Goal: Transaction & Acquisition: Subscribe to service/newsletter

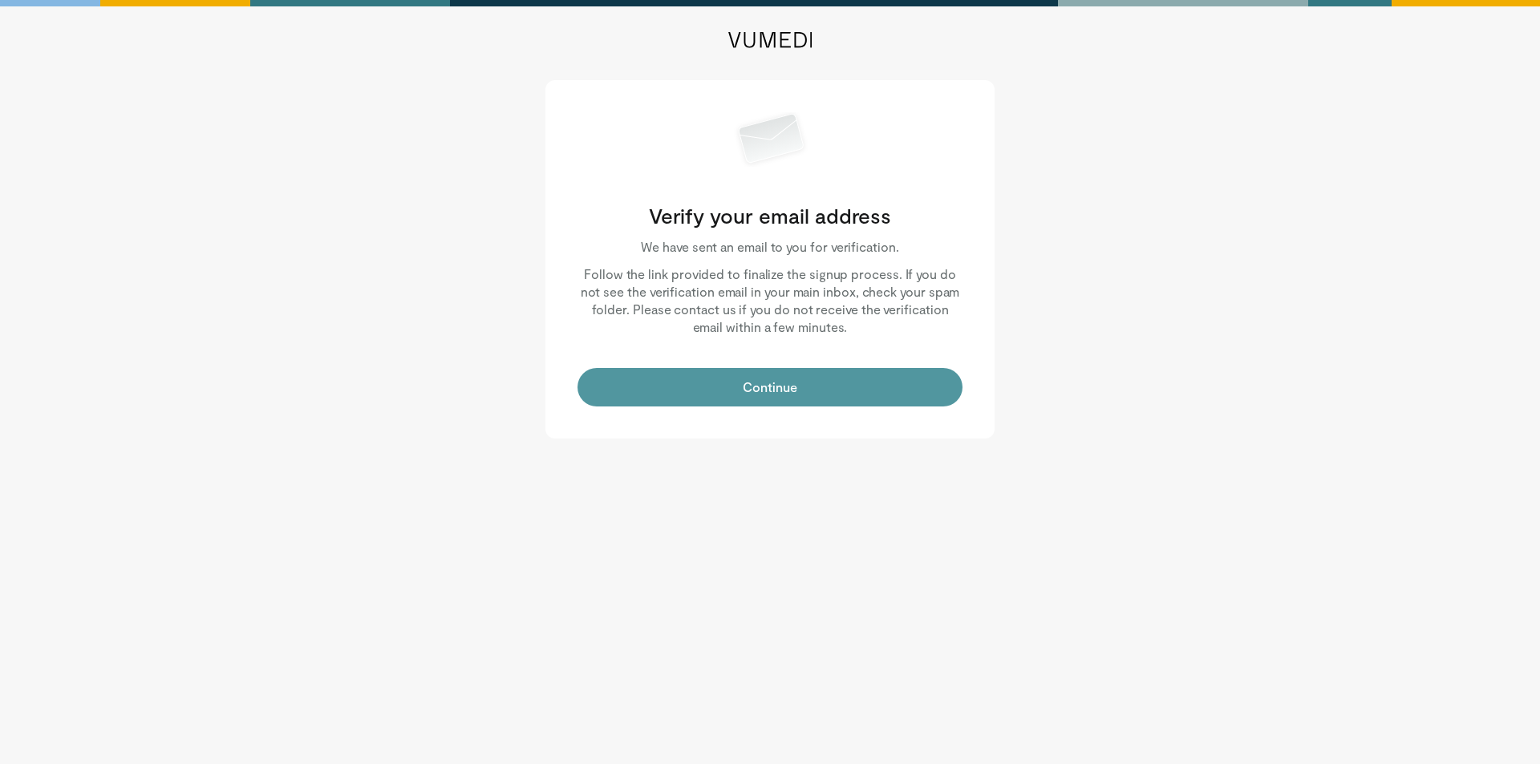
click at [778, 391] on button "Continue" at bounding box center [770, 387] width 385 height 39
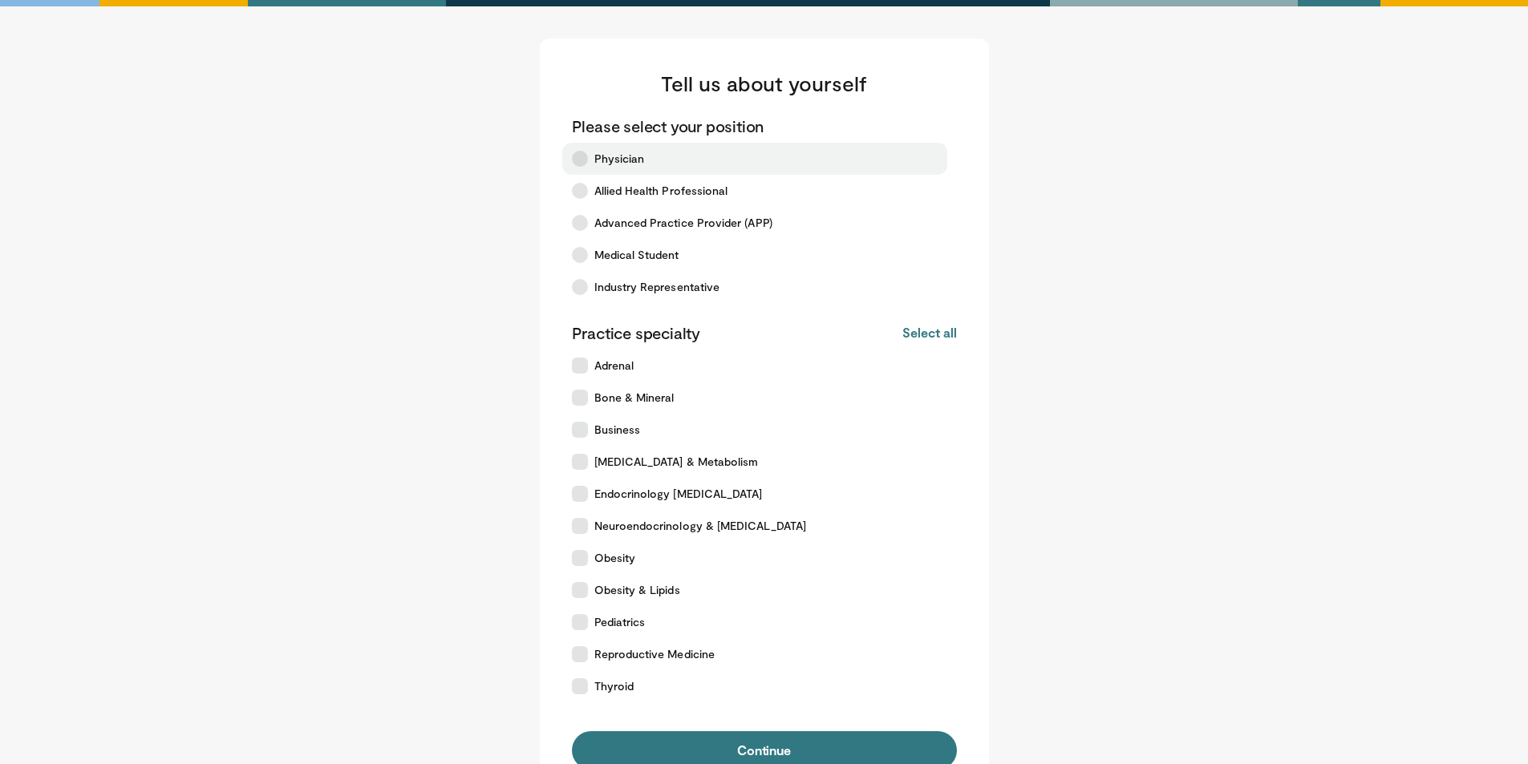
click at [580, 165] on icon at bounding box center [580, 159] width 16 height 16
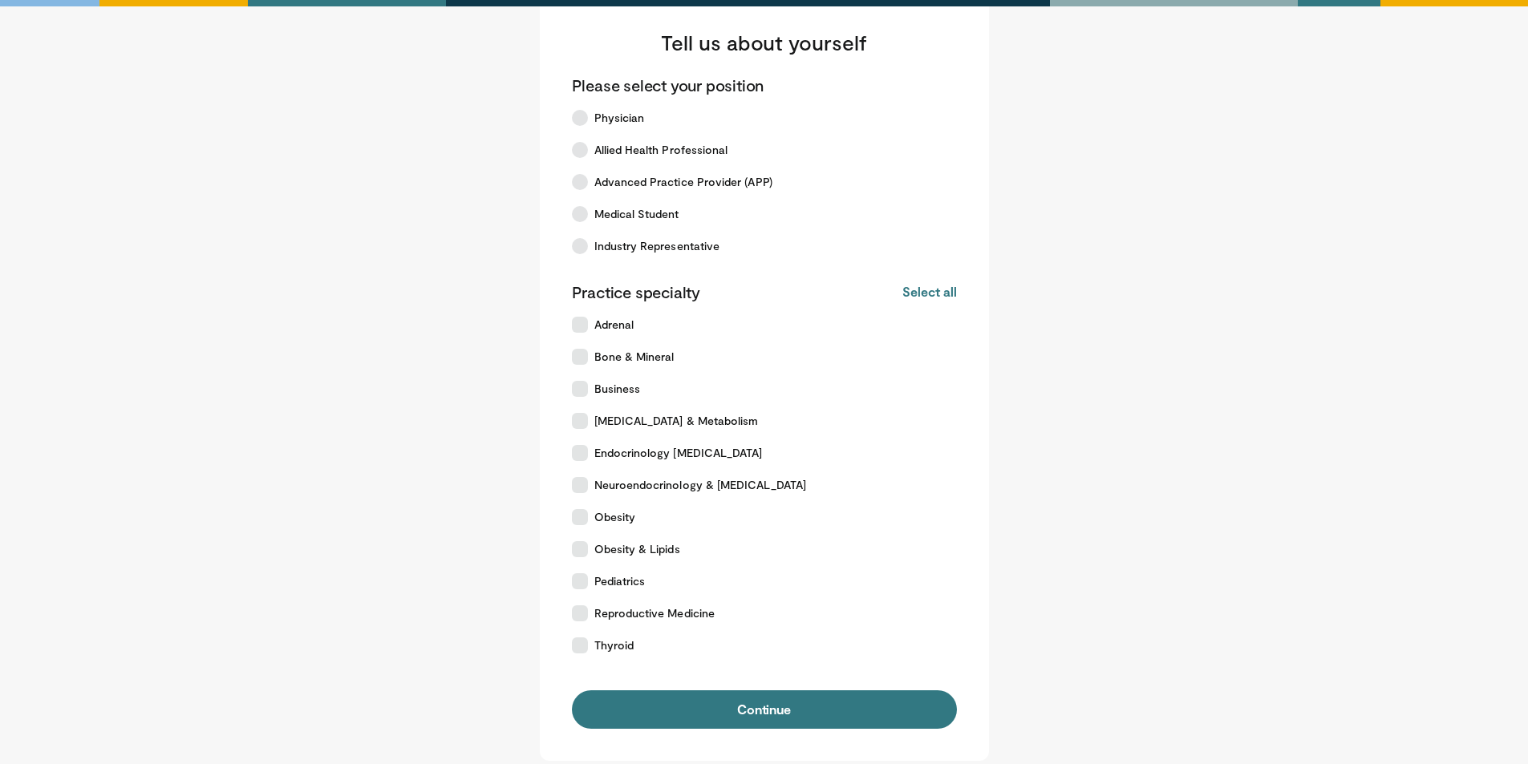
scroll to position [80, 0]
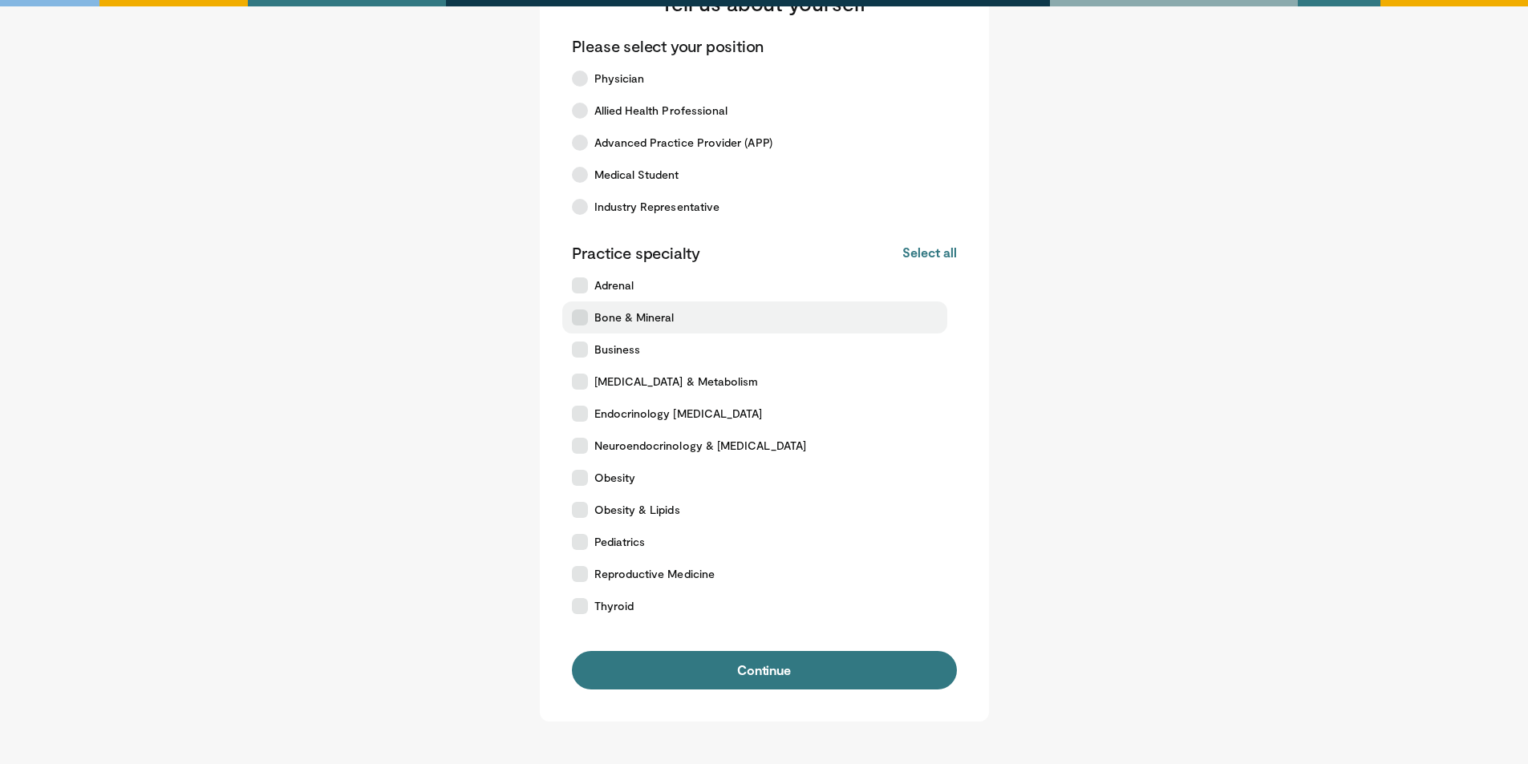
click at [582, 309] on label "Bone & Mineral" at bounding box center [754, 318] width 385 height 32
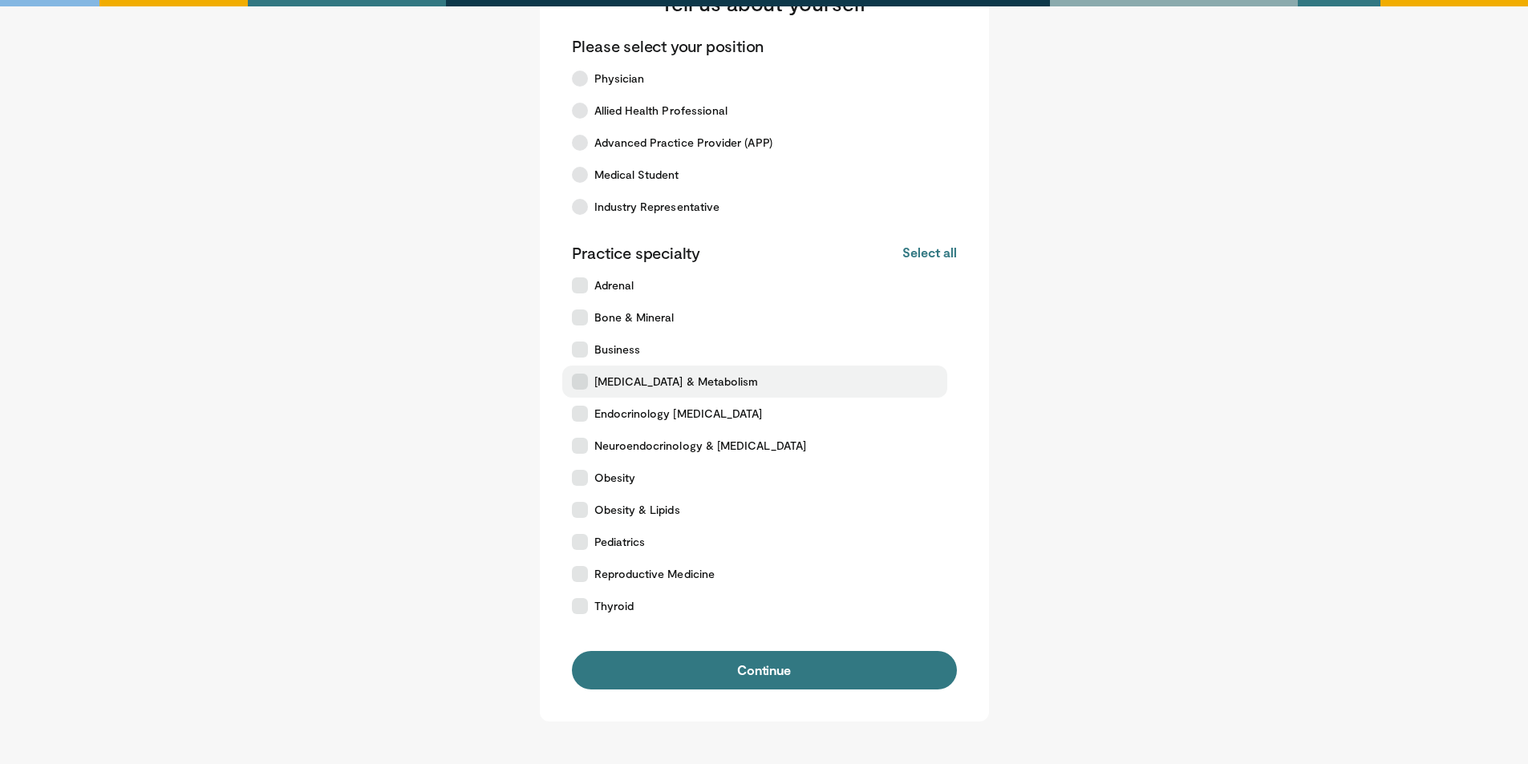
click at [582, 381] on icon at bounding box center [580, 382] width 16 height 16
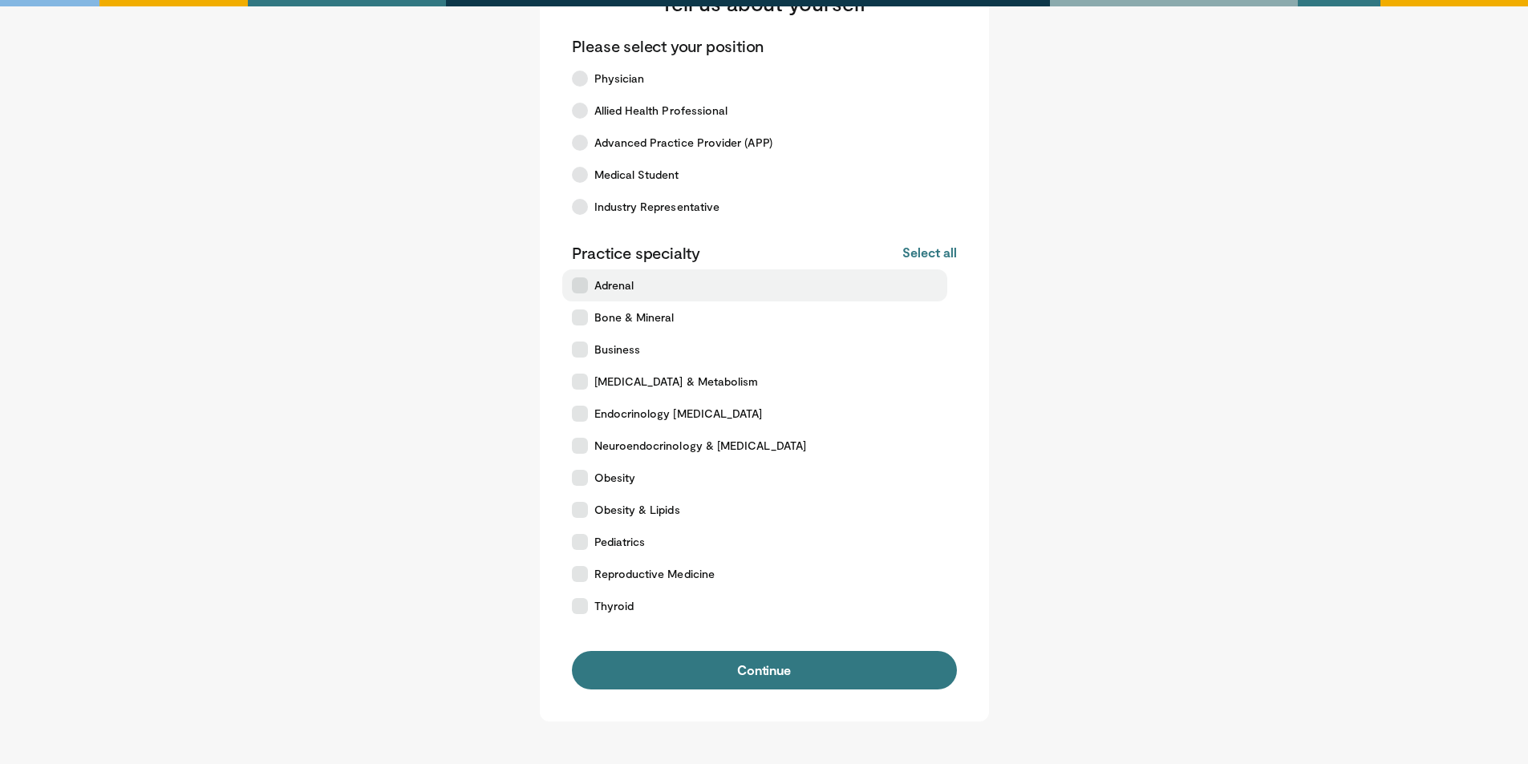
click at [583, 289] on icon at bounding box center [580, 286] width 16 height 16
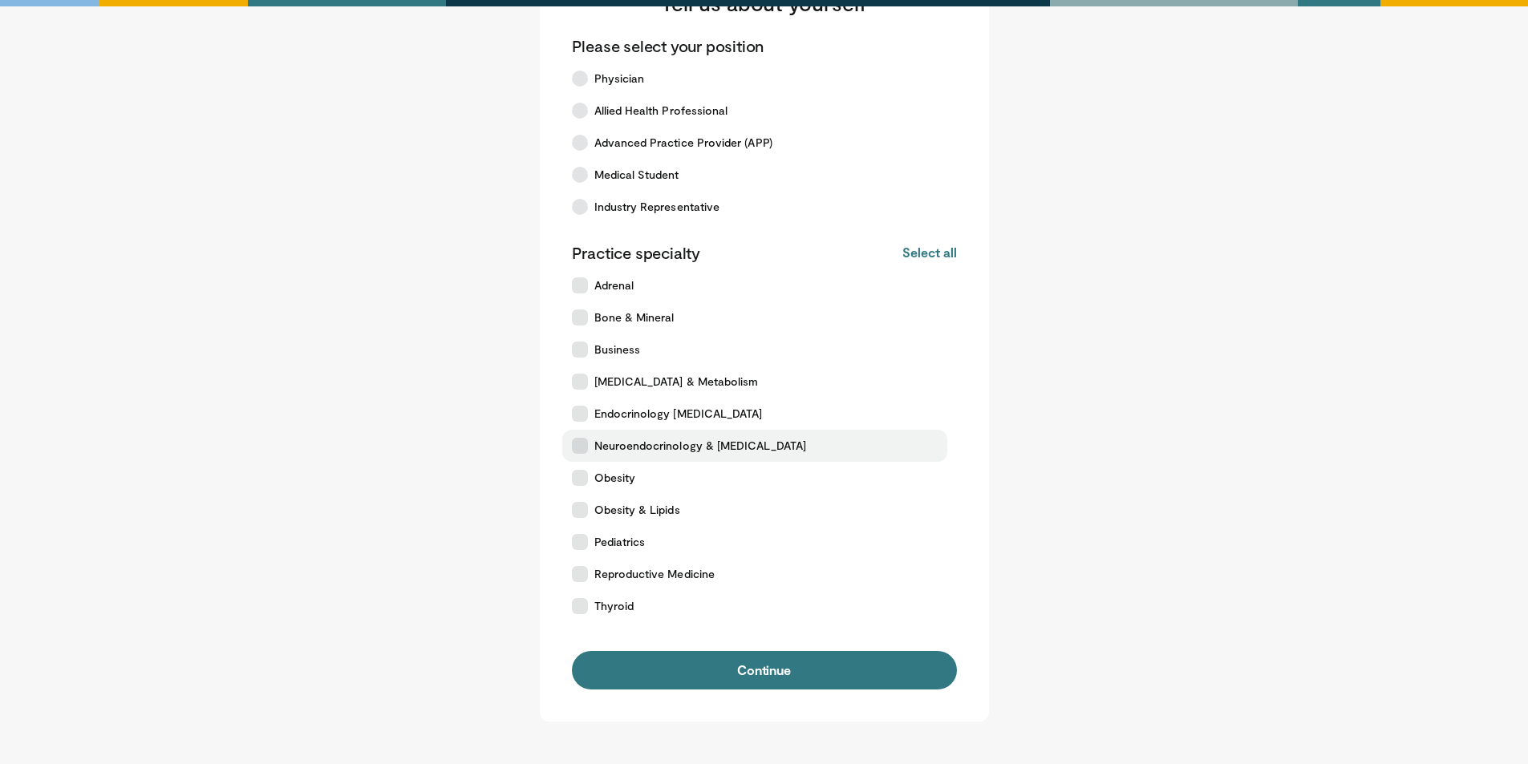
click at [585, 449] on icon at bounding box center [580, 446] width 16 height 16
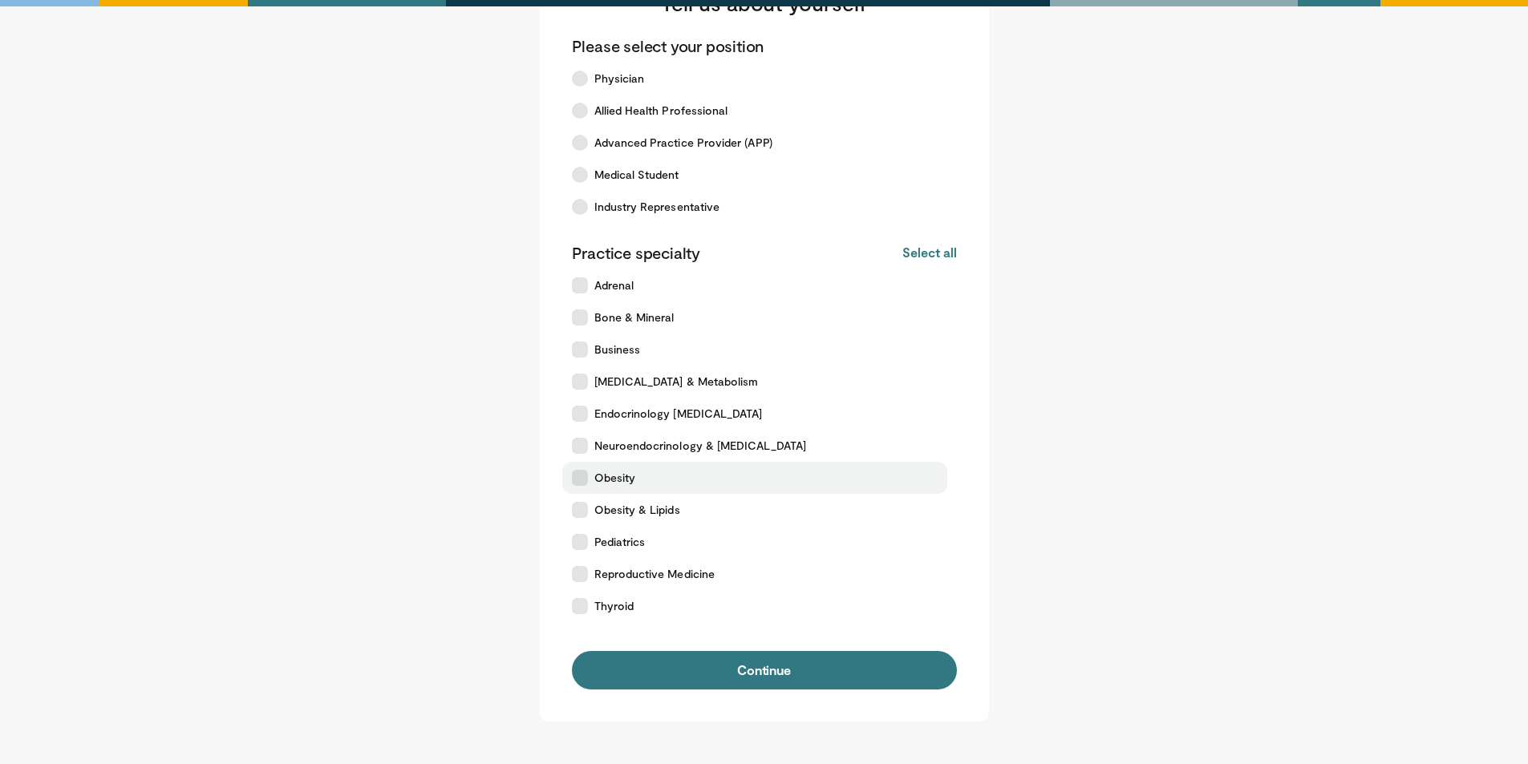
click at [585, 478] on icon at bounding box center [580, 478] width 16 height 16
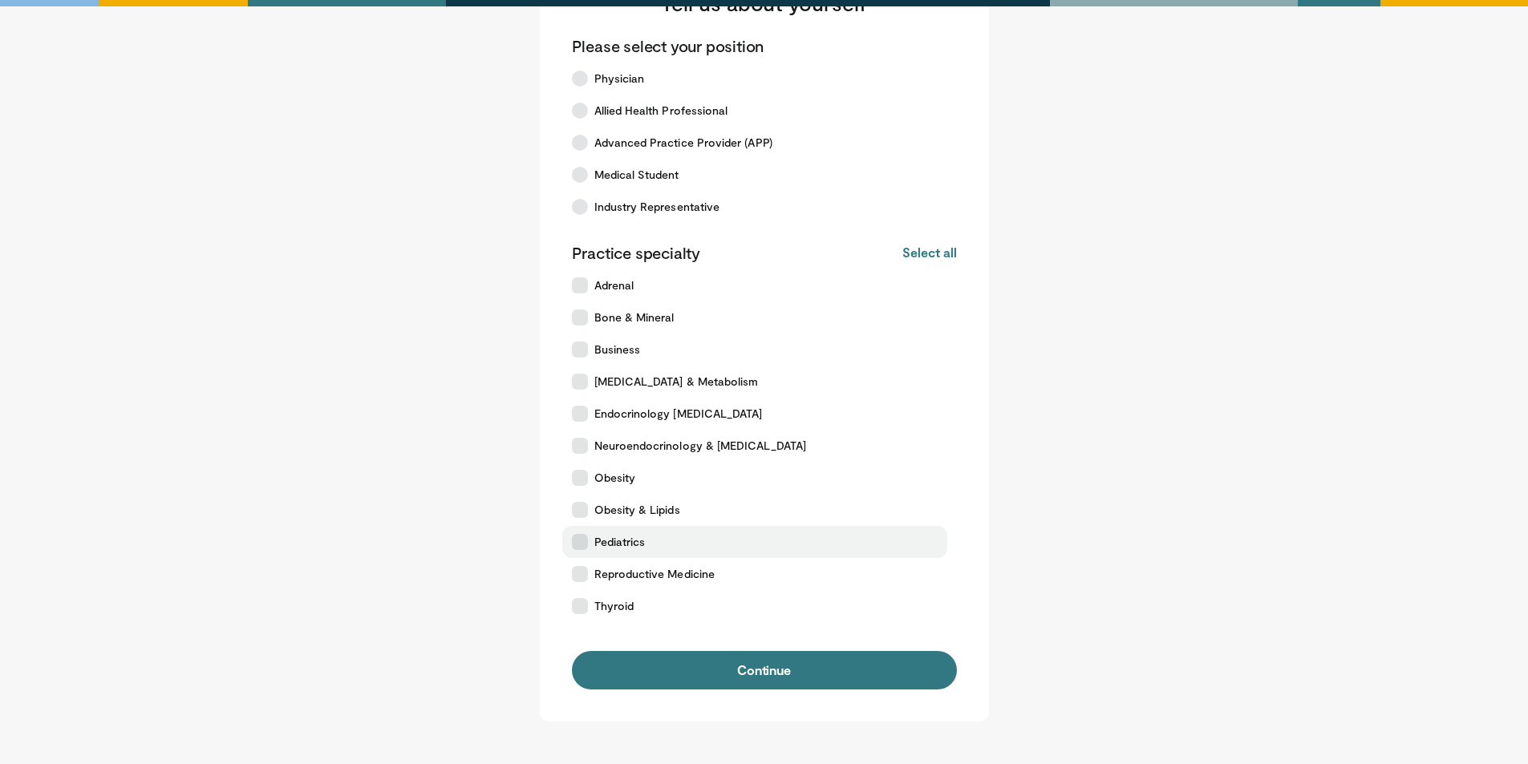
click at [576, 551] on label "Pediatrics" at bounding box center [754, 542] width 385 height 32
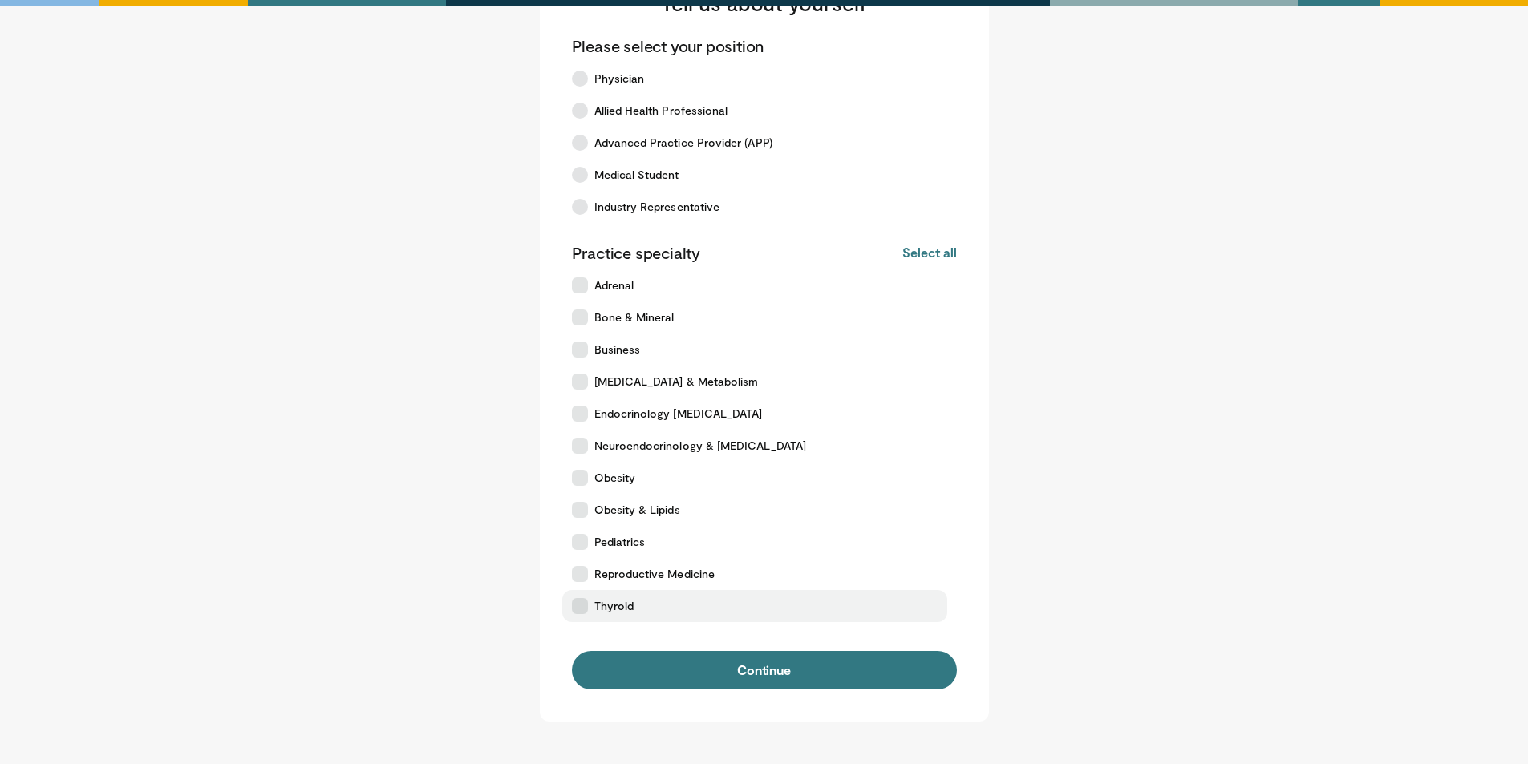
click at [583, 607] on icon at bounding box center [580, 606] width 16 height 16
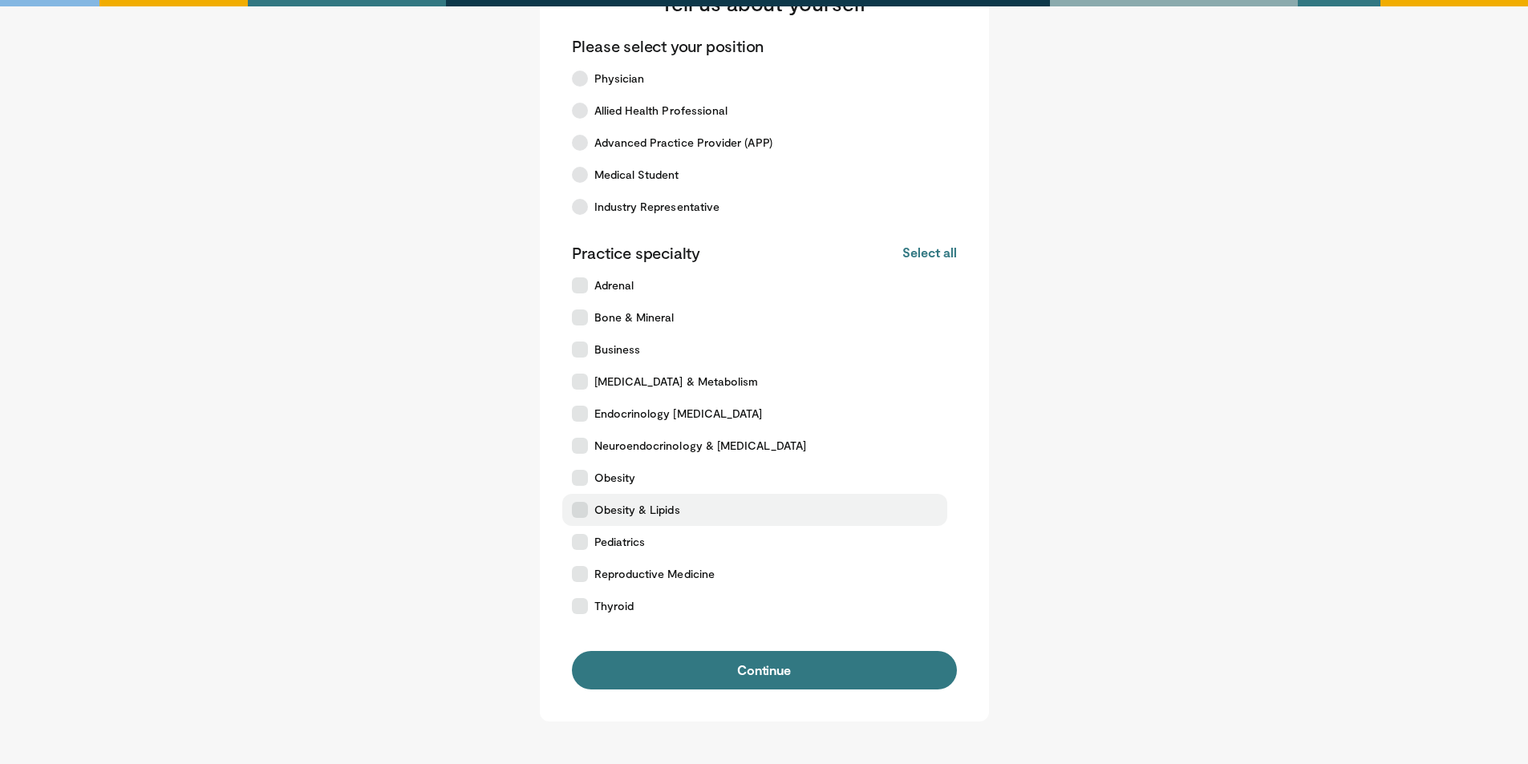
click at [578, 517] on icon at bounding box center [580, 510] width 16 height 16
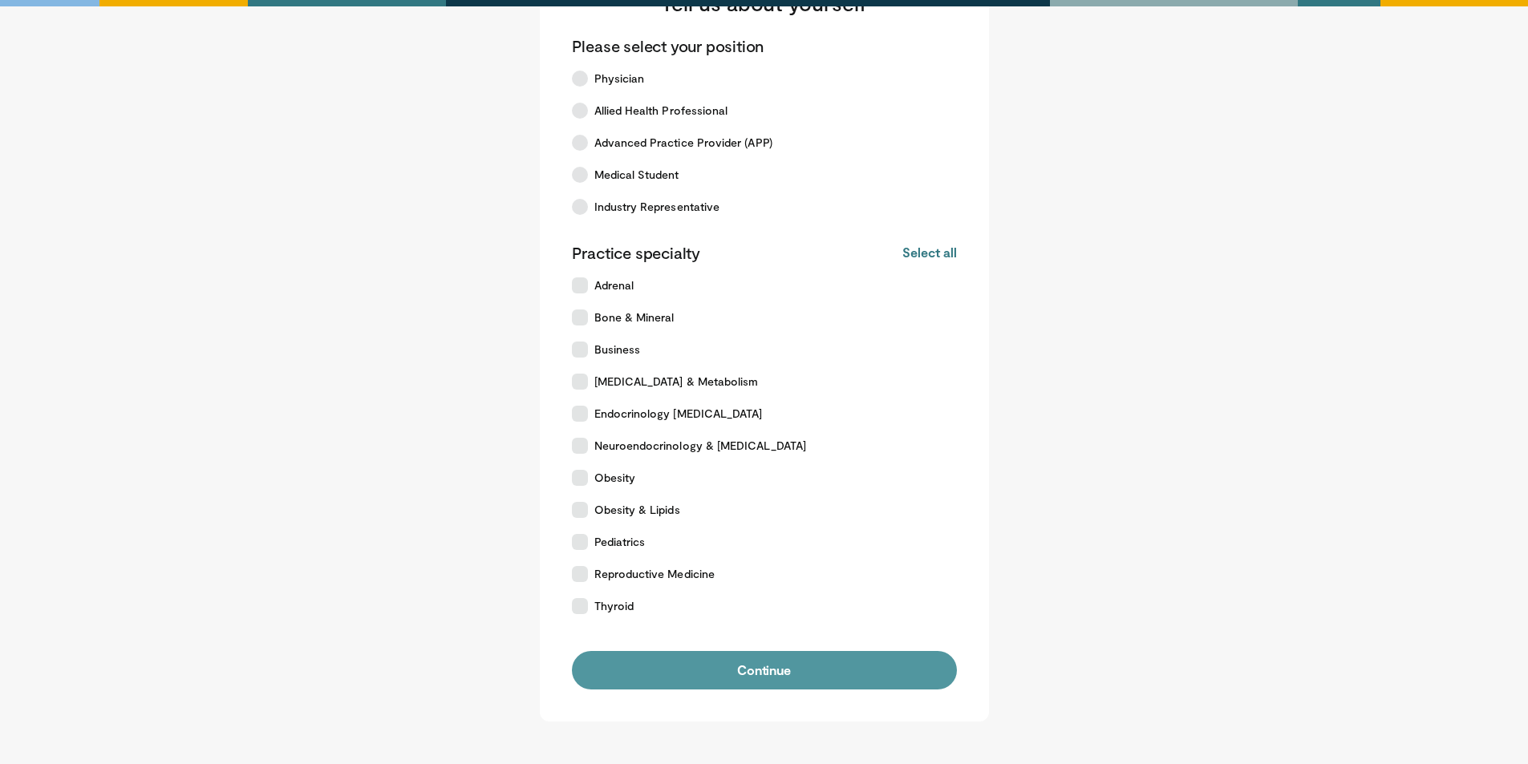
click at [696, 656] on button "Continue" at bounding box center [764, 670] width 385 height 39
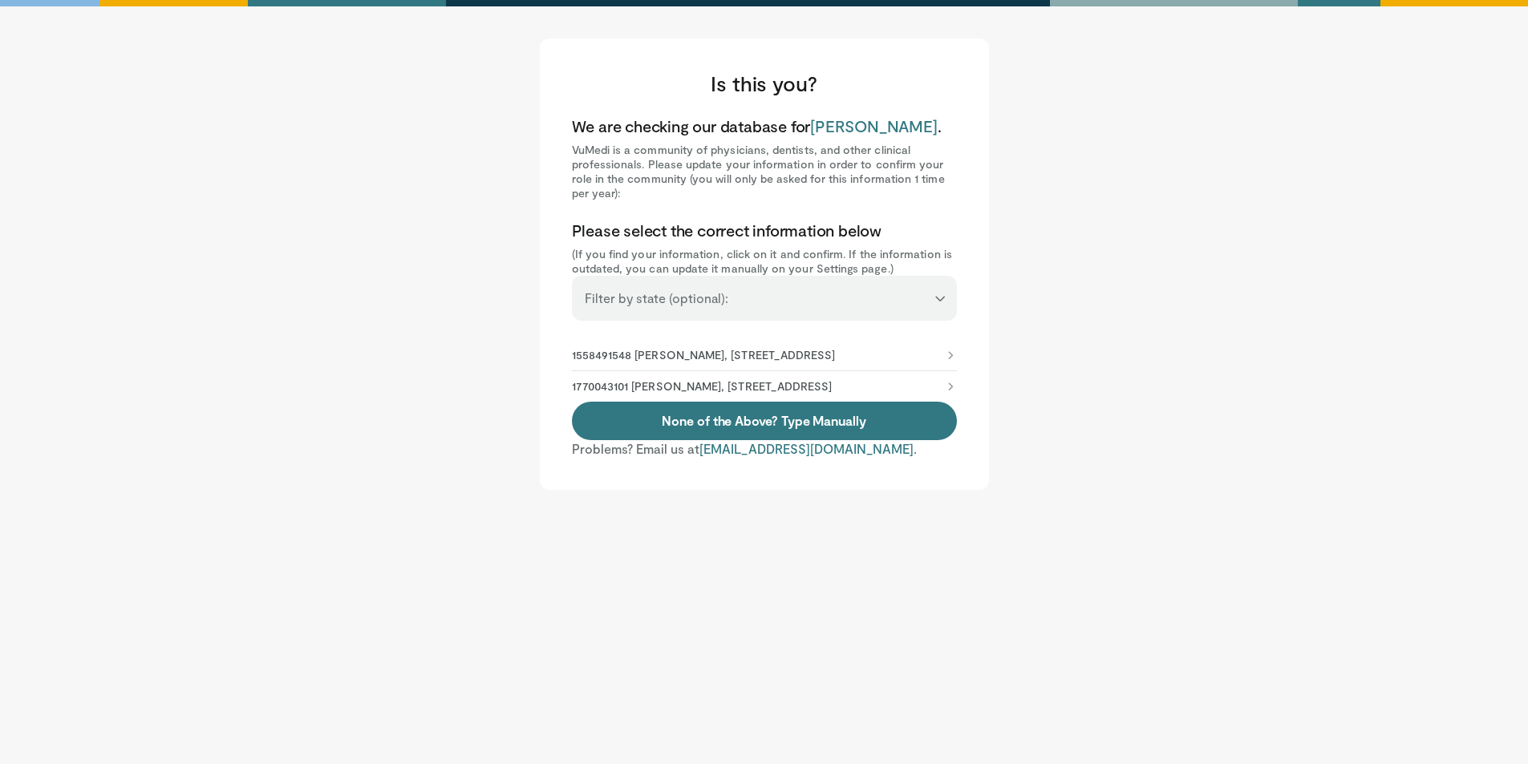
click at [776, 295] on select "**********" at bounding box center [764, 291] width 385 height 30
select select "**"
click at [572, 276] on select "**********" at bounding box center [764, 291] width 385 height 30
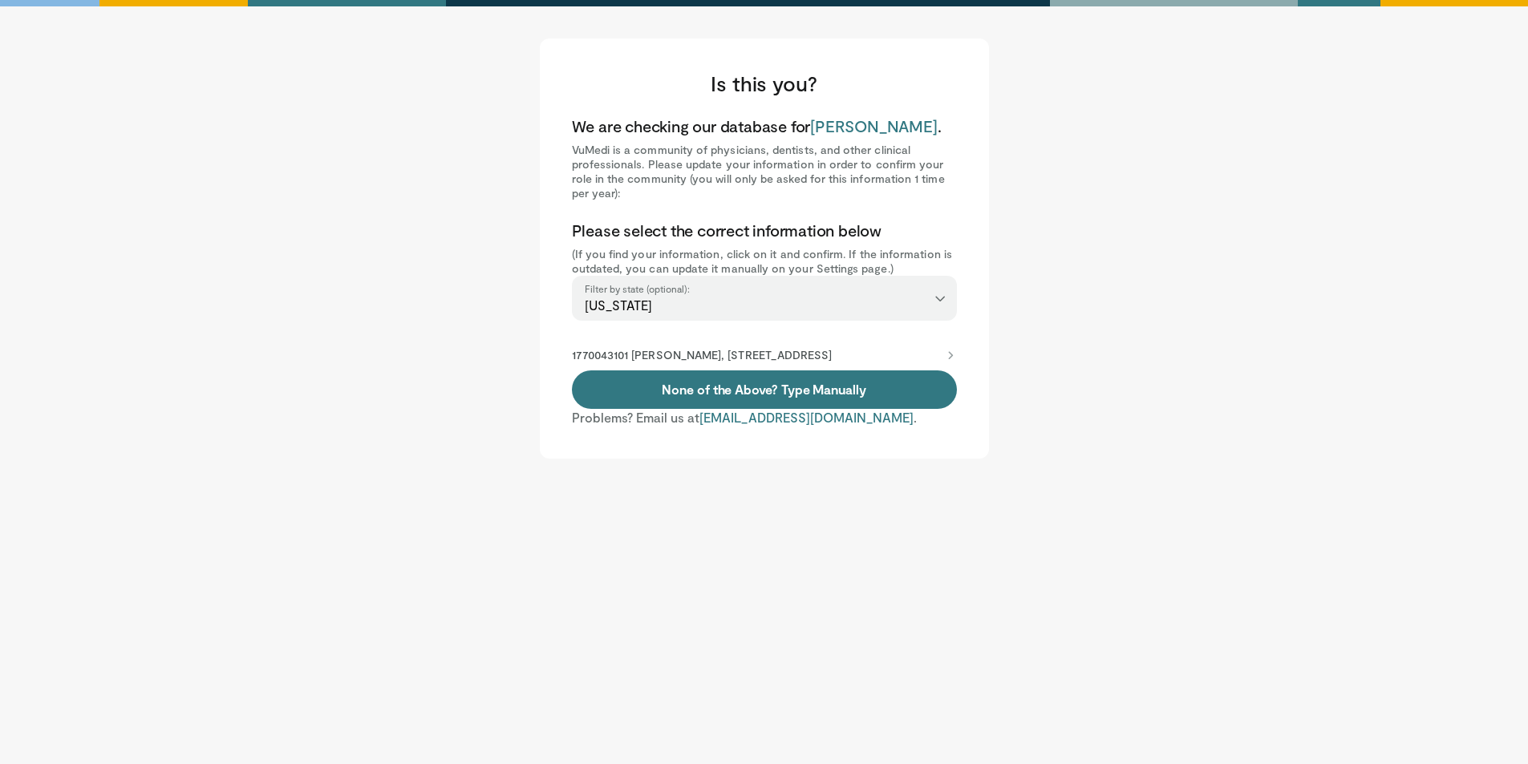
click at [474, 271] on main "**********" at bounding box center [764, 249] width 995 height 420
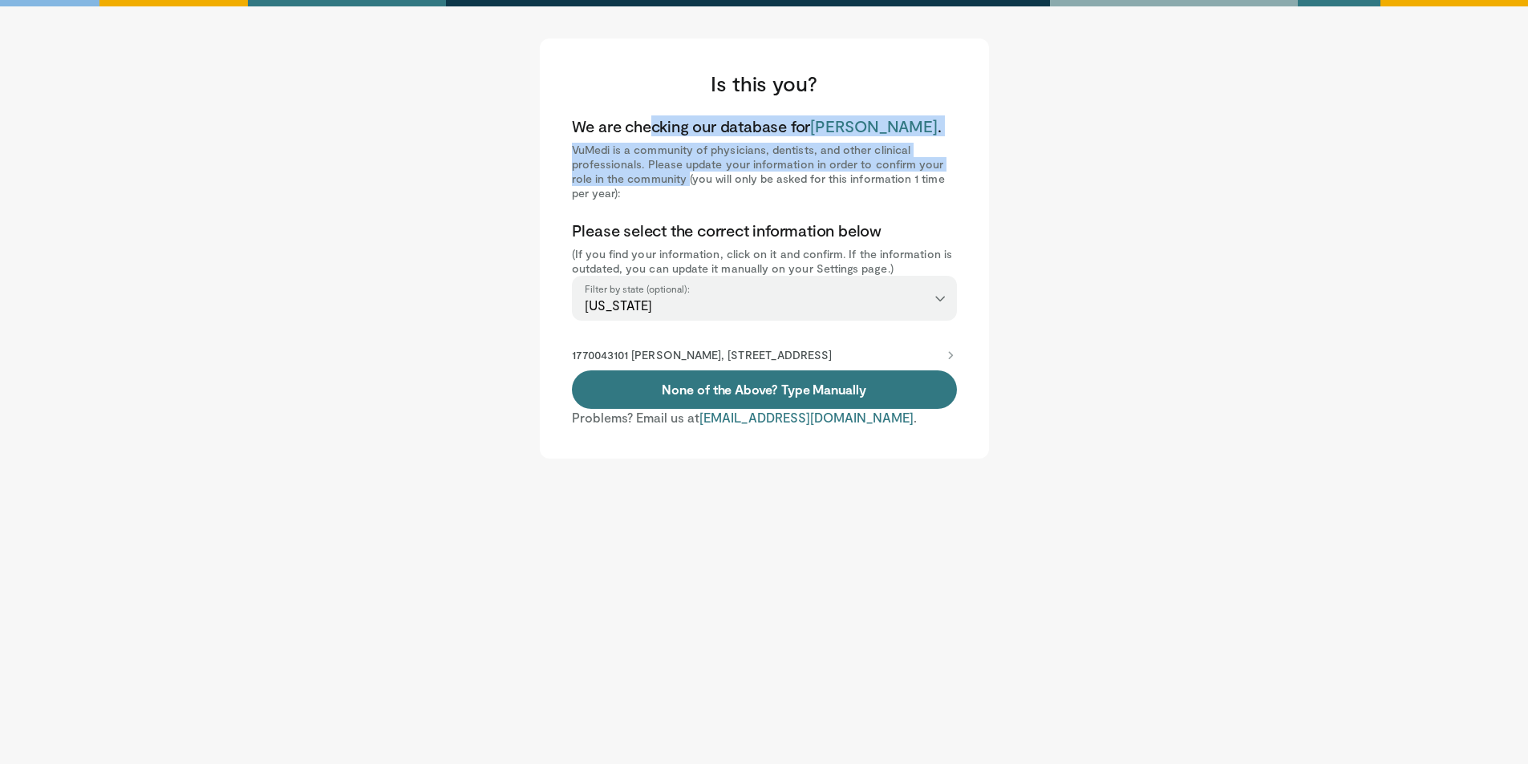
drag, startPoint x: 585, startPoint y: 121, endPoint x: 653, endPoint y: 172, distance: 85.3
click at [652, 172] on div "We are checking our database for Ryan Canter . VuMedi is a community of physici…" at bounding box center [764, 158] width 385 height 85
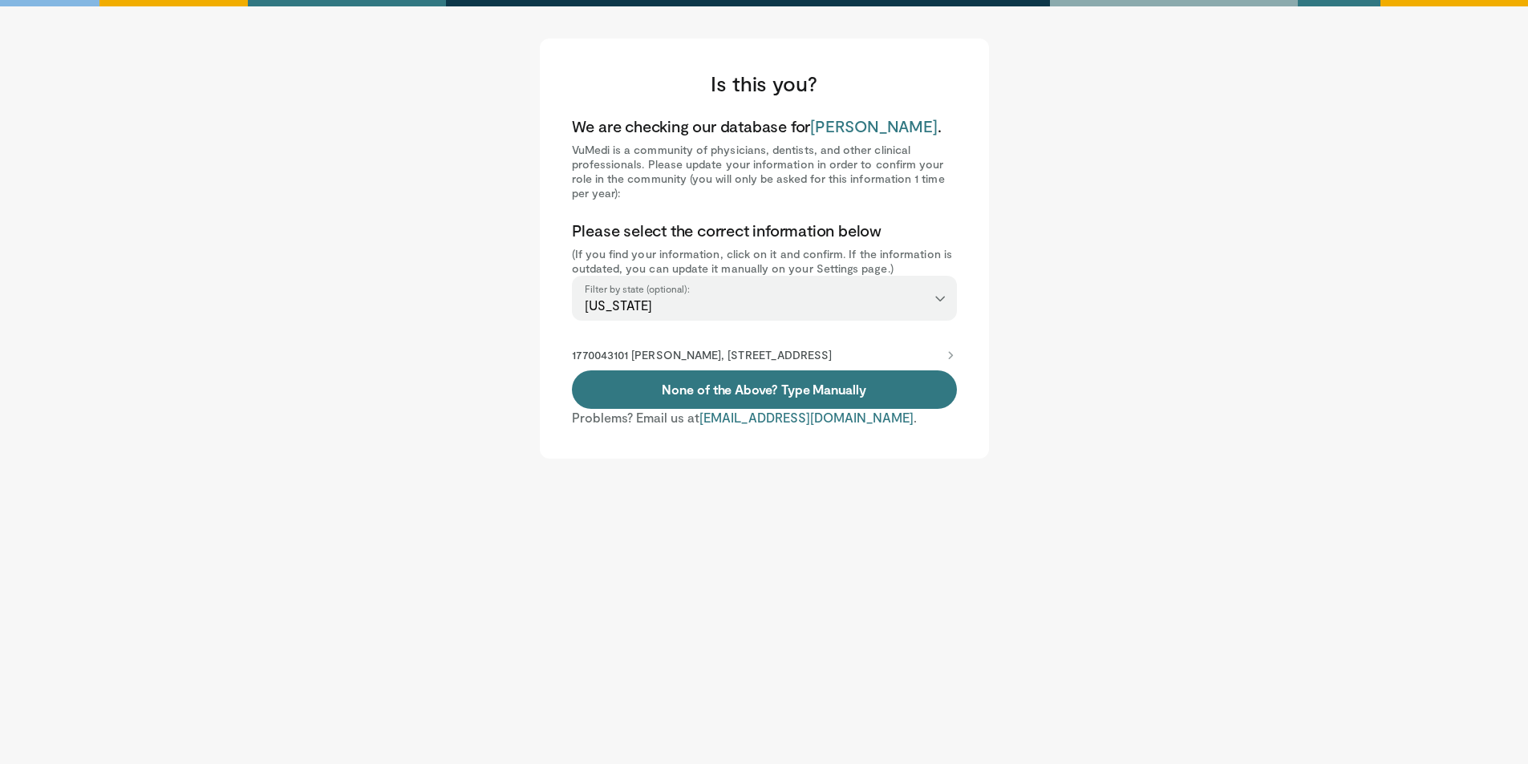
click at [711, 177] on p "VuMedi is a community of physicians, dentists, and other clinical professionals…" at bounding box center [764, 172] width 385 height 58
click at [756, 356] on p "1770043101 Ryan Canter, 50 N Medical Dr, Salt Lake City, UT, 84132-0001" at bounding box center [702, 355] width 261 height 14
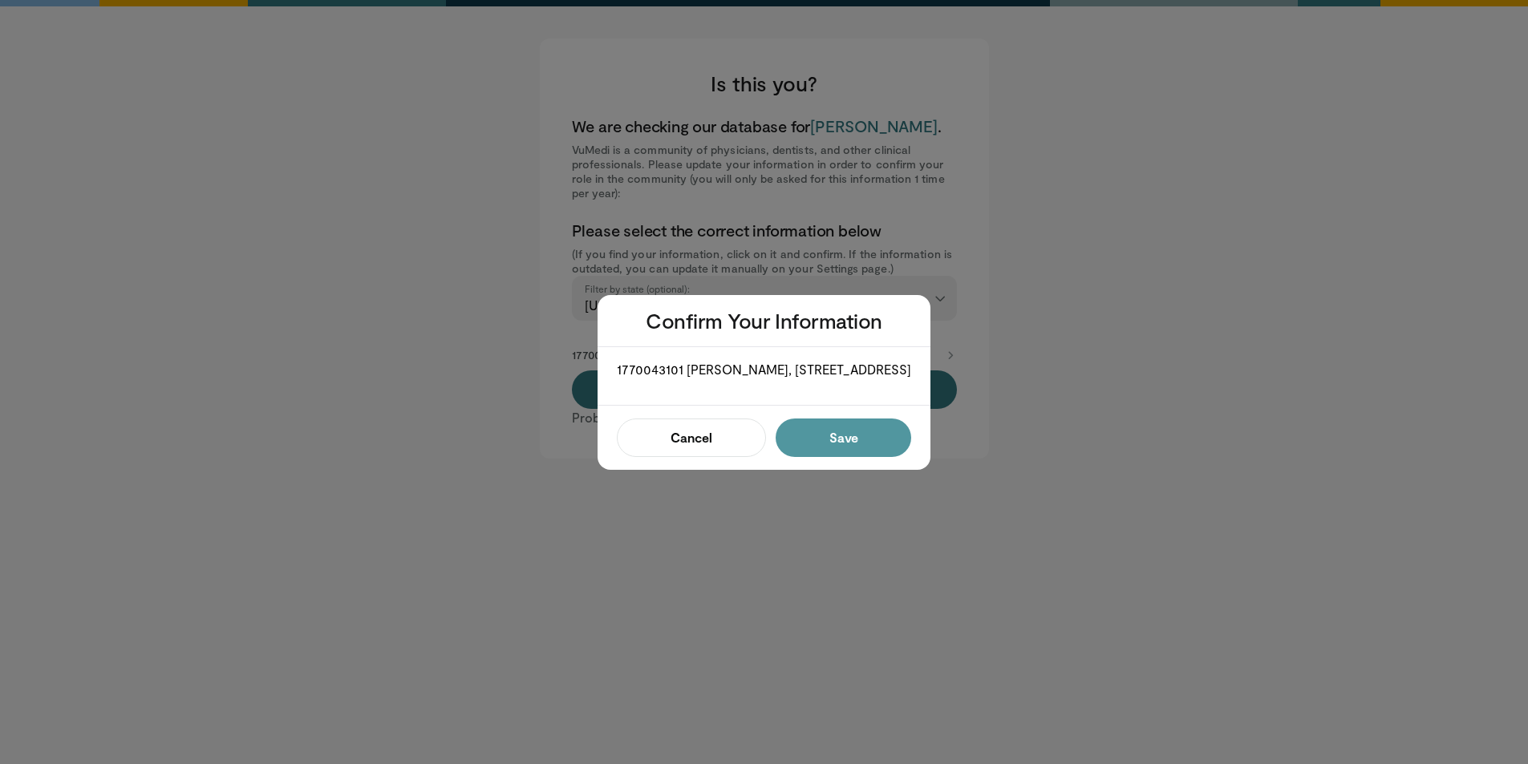
click at [861, 445] on button "Save" at bounding box center [844, 438] width 136 height 39
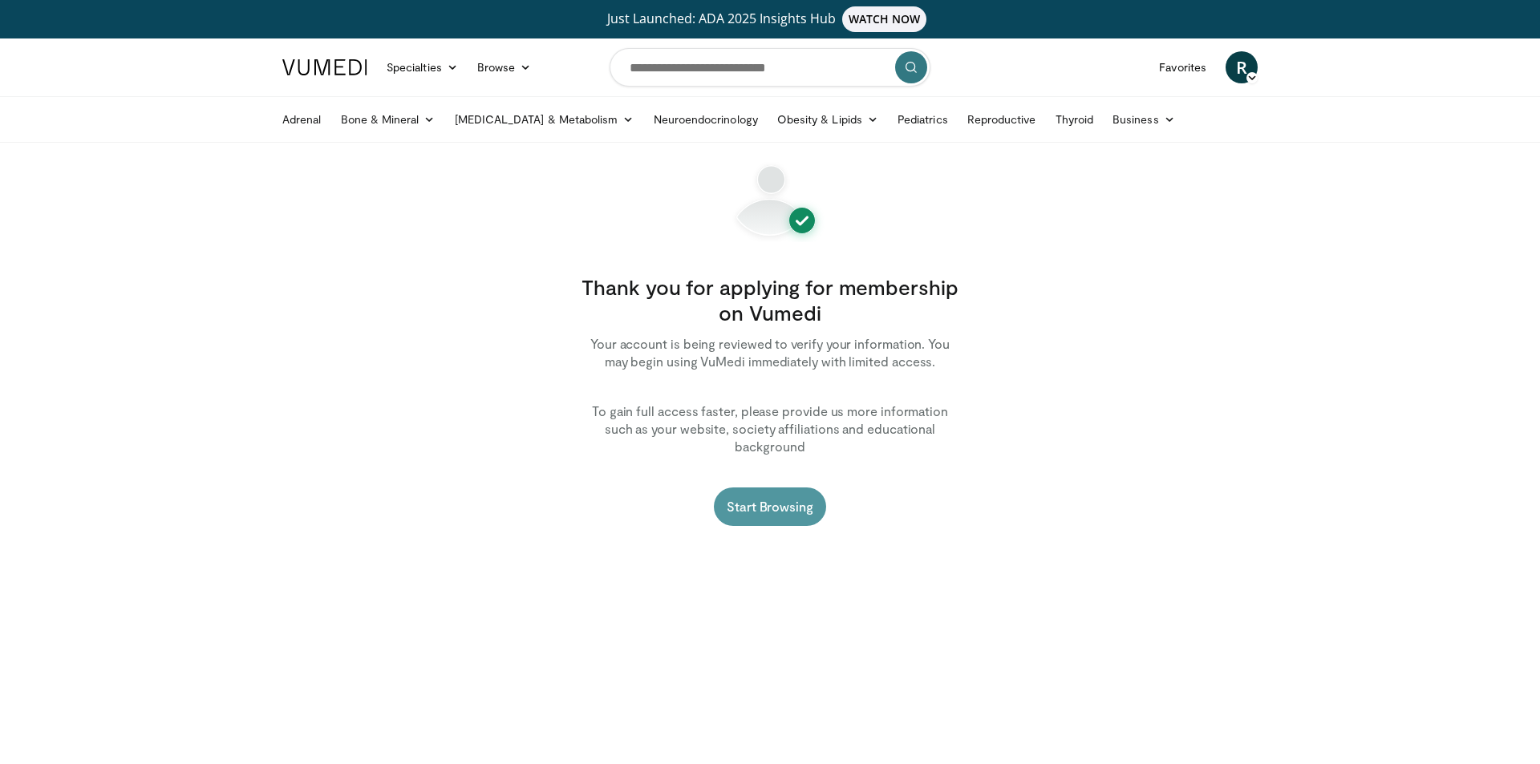
click at [796, 488] on link "Start Browsing" at bounding box center [770, 507] width 112 height 39
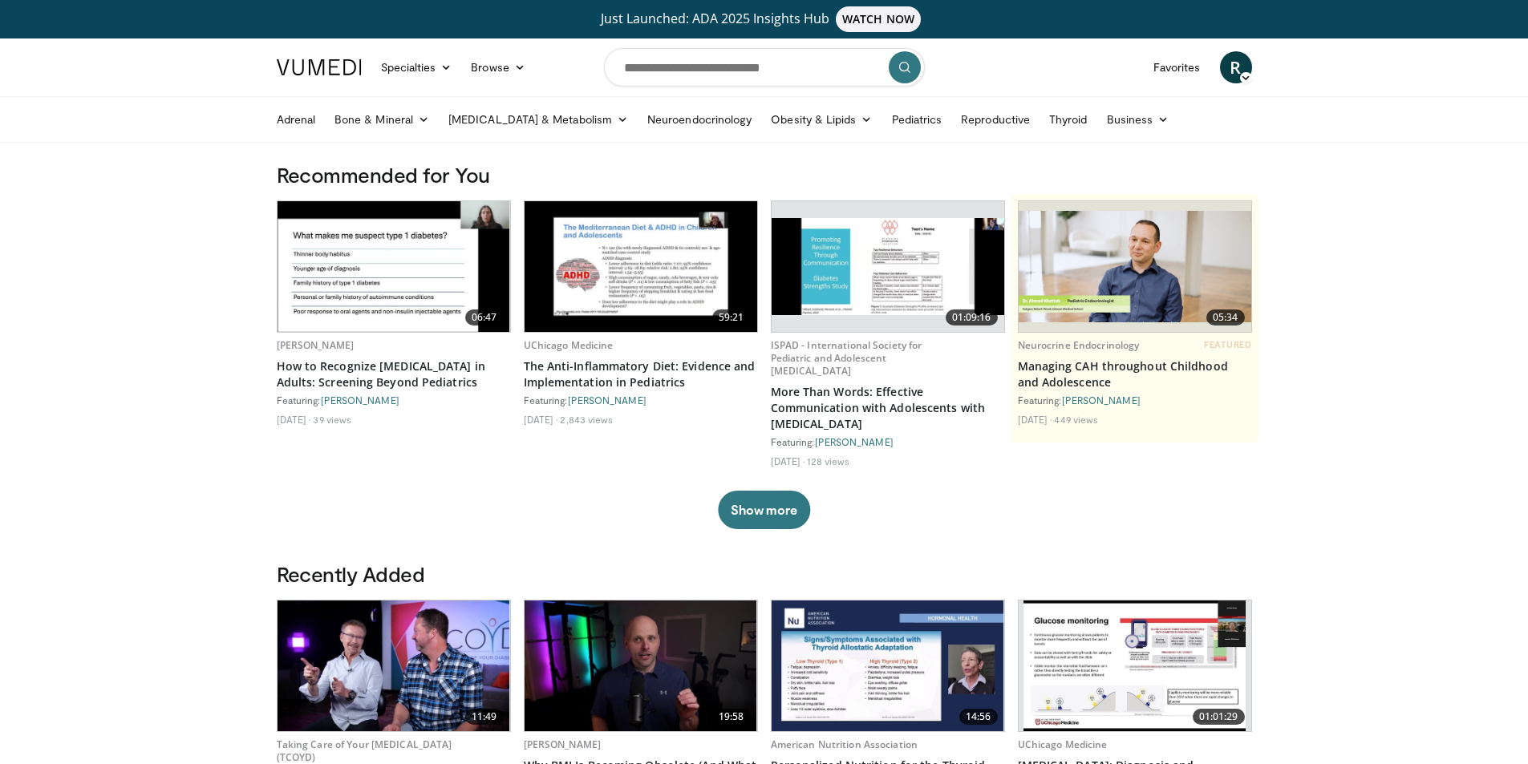
click at [837, 386] on link "More Than Words: Effective Communication with Adolescents with [MEDICAL_DATA]" at bounding box center [888, 408] width 234 height 48
click at [768, 494] on button "Show more" at bounding box center [764, 510] width 92 height 39
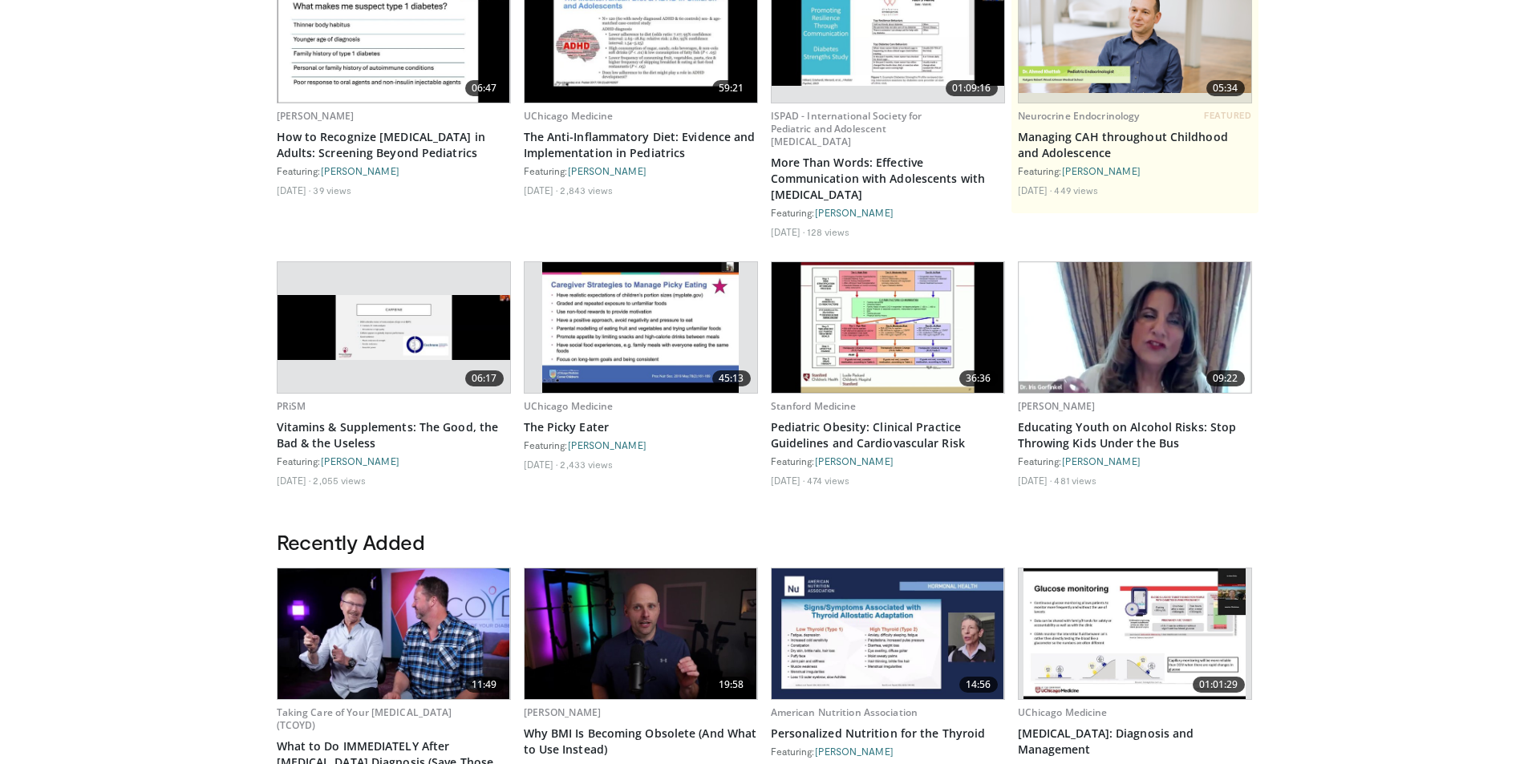
scroll to position [241, 0]
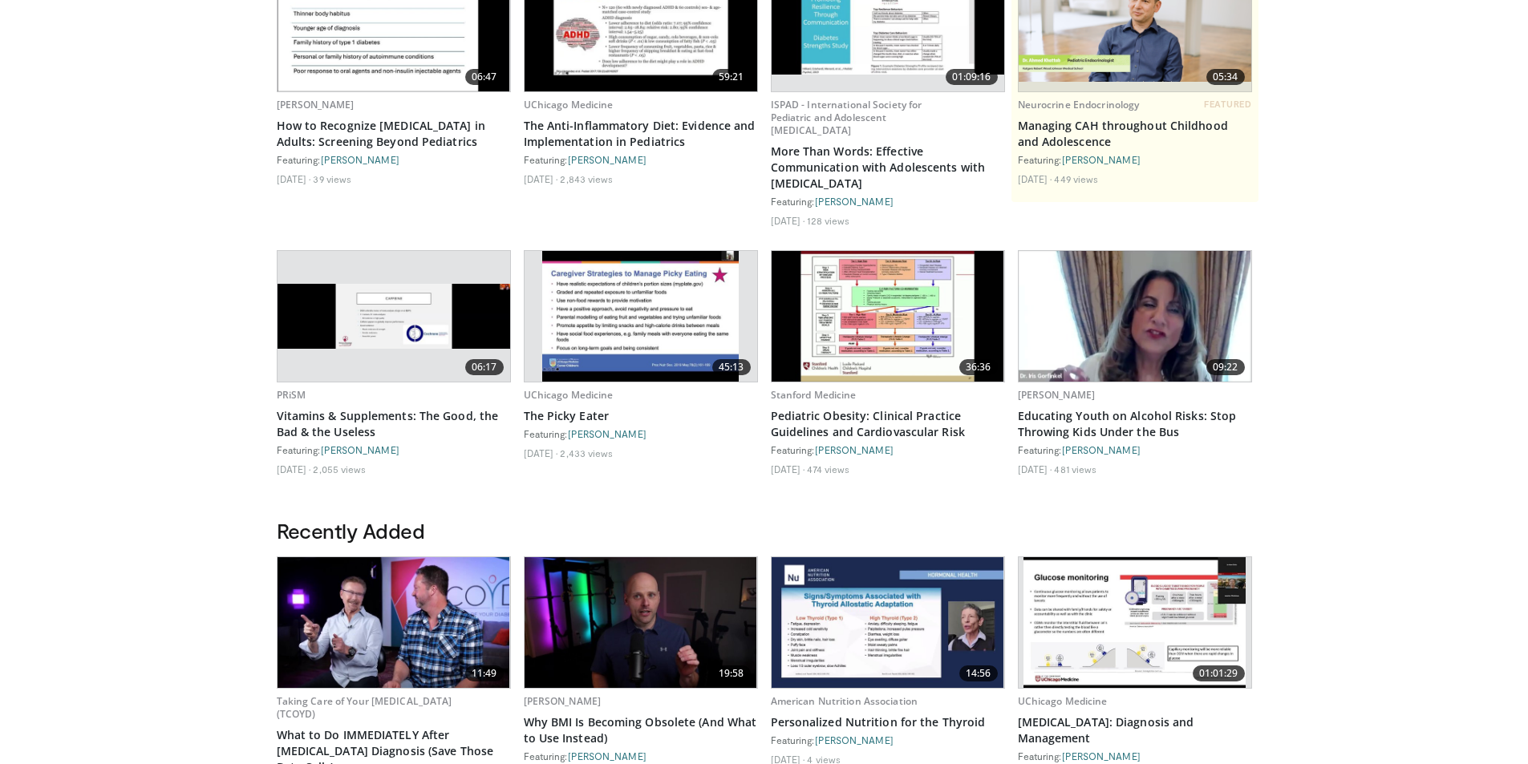
click at [125, 403] on body "Just Launched: ADA 2025 Insights Hub WATCH NOW Specialties Adult & Family Medic…" at bounding box center [764, 680] width 1528 height 1843
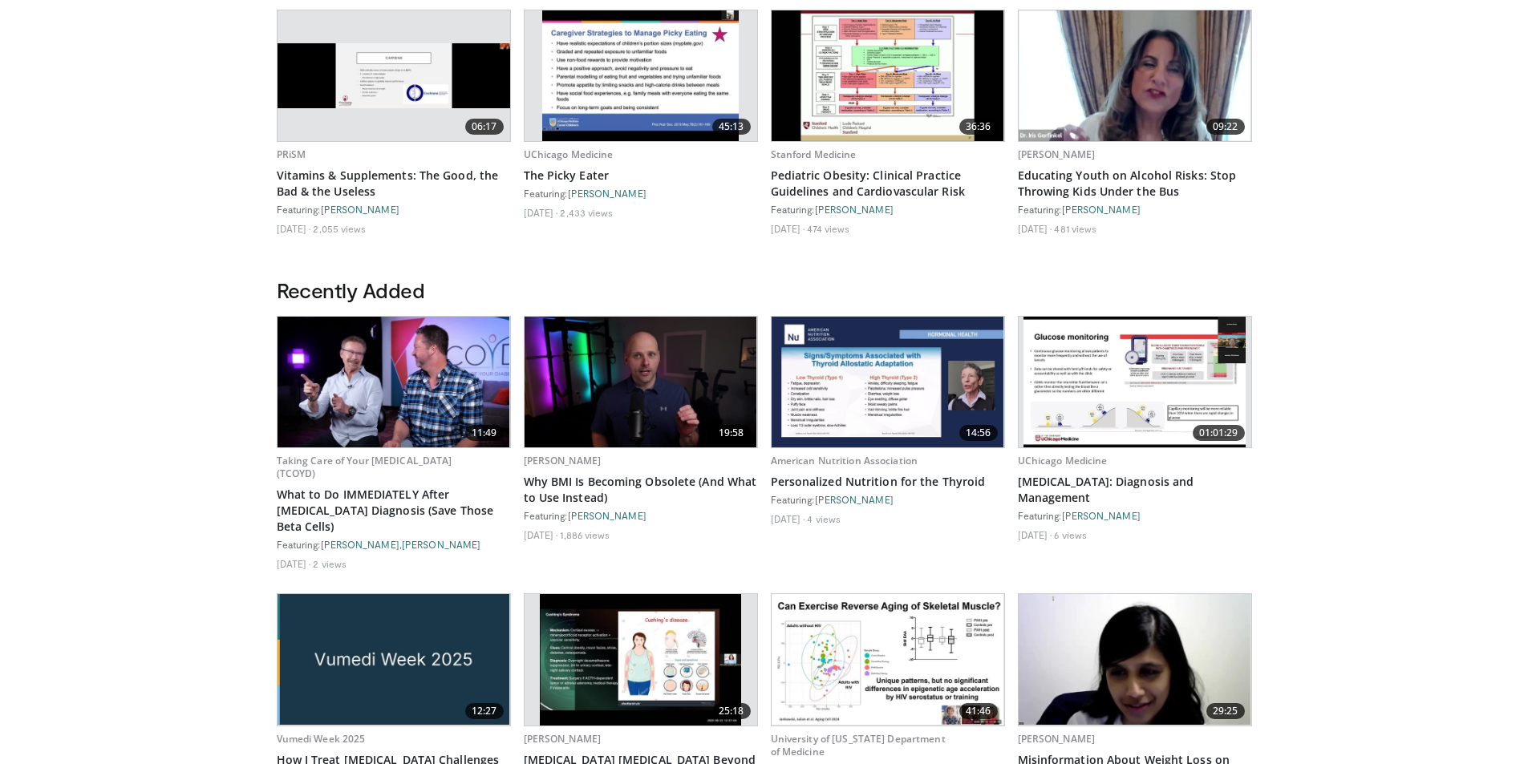
scroll to position [561, 0]
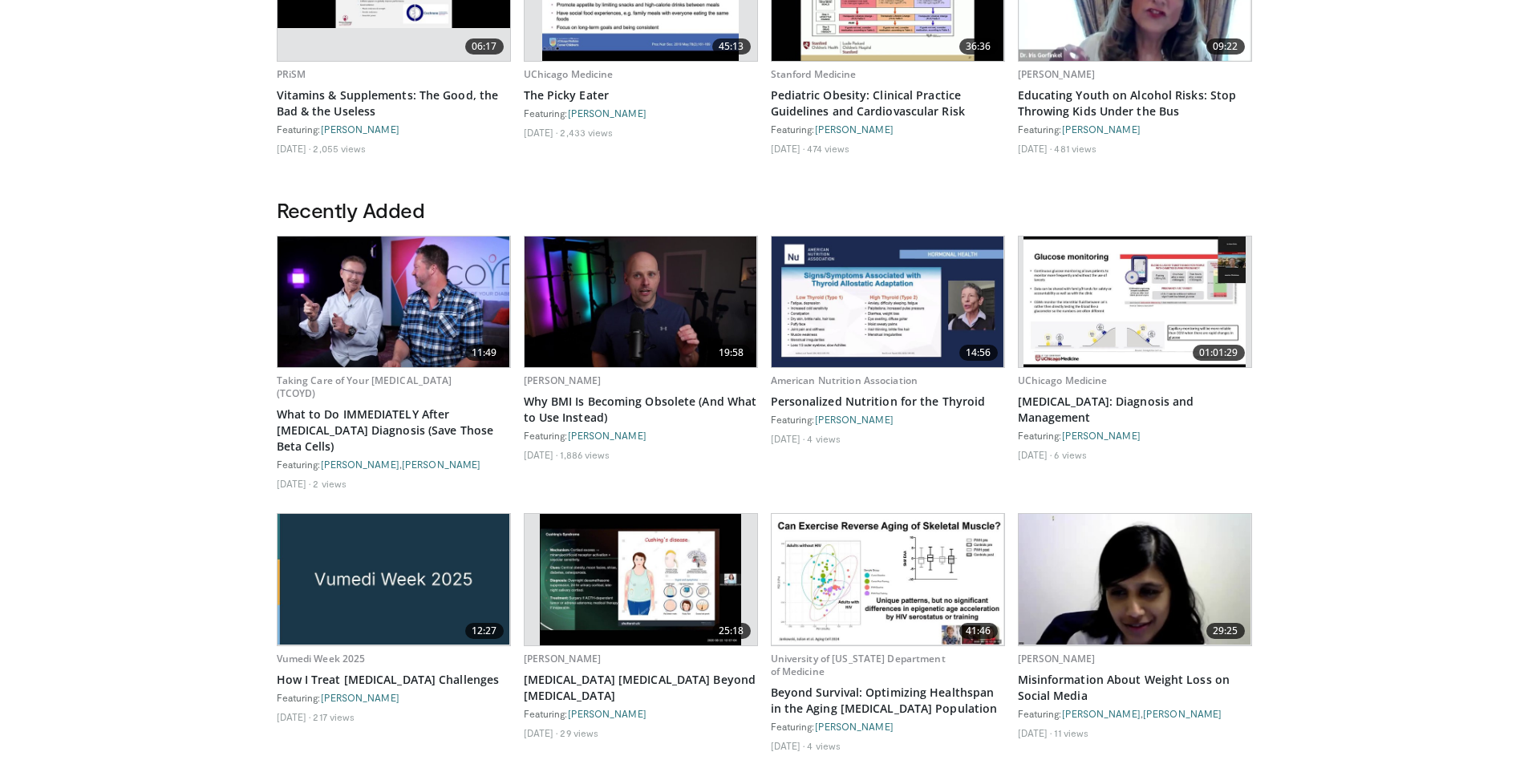
click at [118, 339] on body "Just Launched: ADA 2025 Insights Hub WATCH NOW Specialties Adult & Family Medic…" at bounding box center [764, 360] width 1528 height 1843
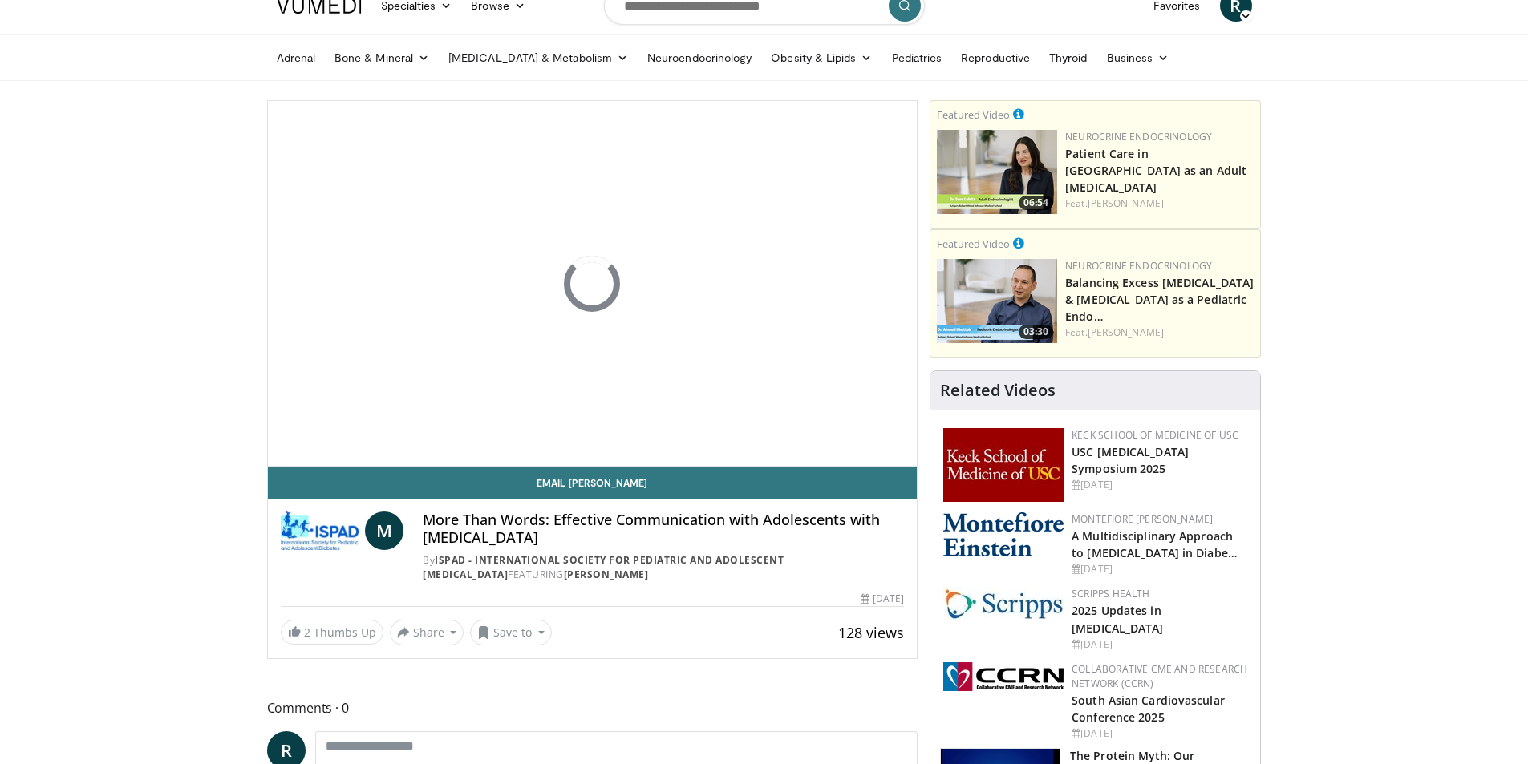
scroll to position [80, 0]
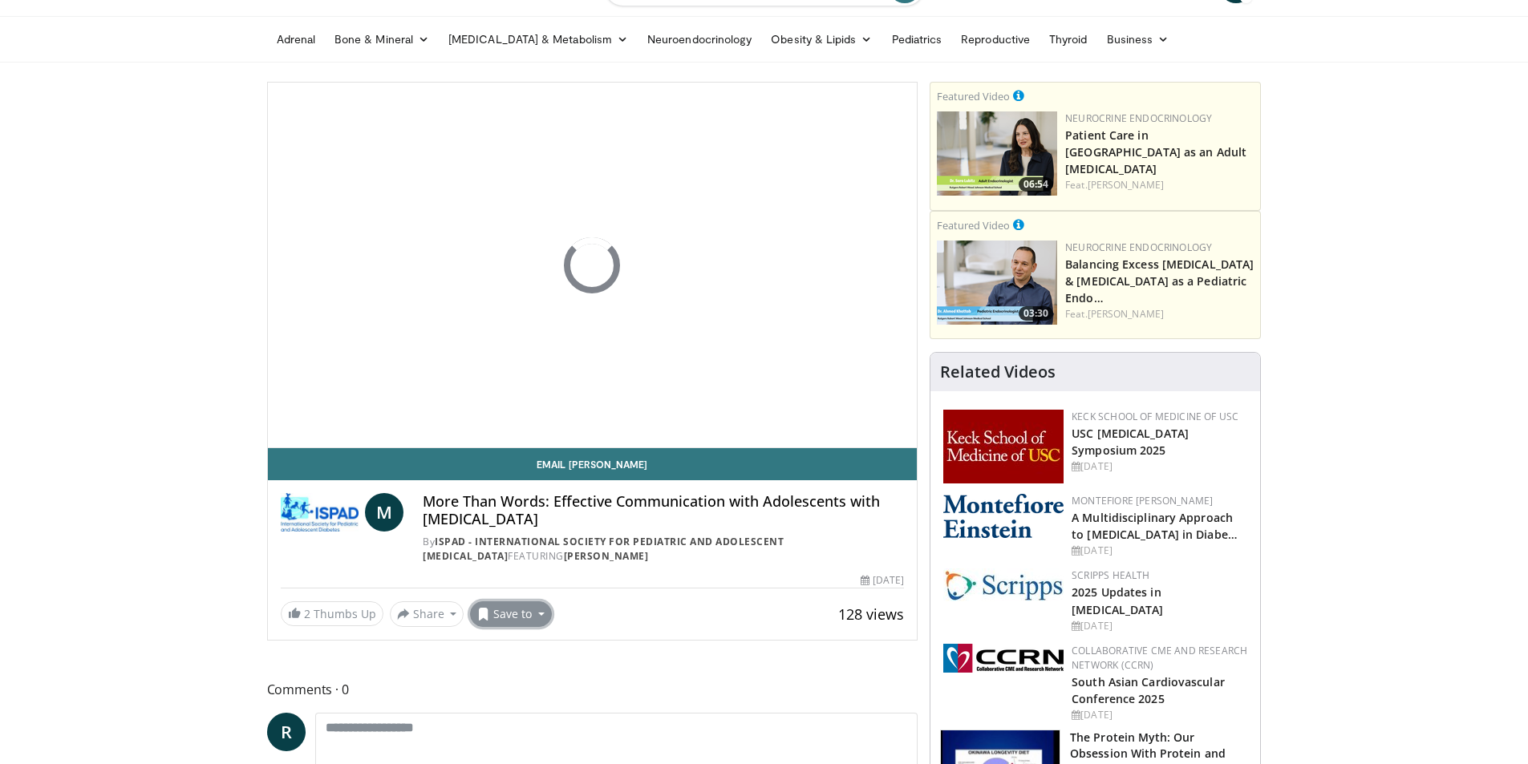
click at [537, 614] on button "Save to" at bounding box center [511, 615] width 82 height 26
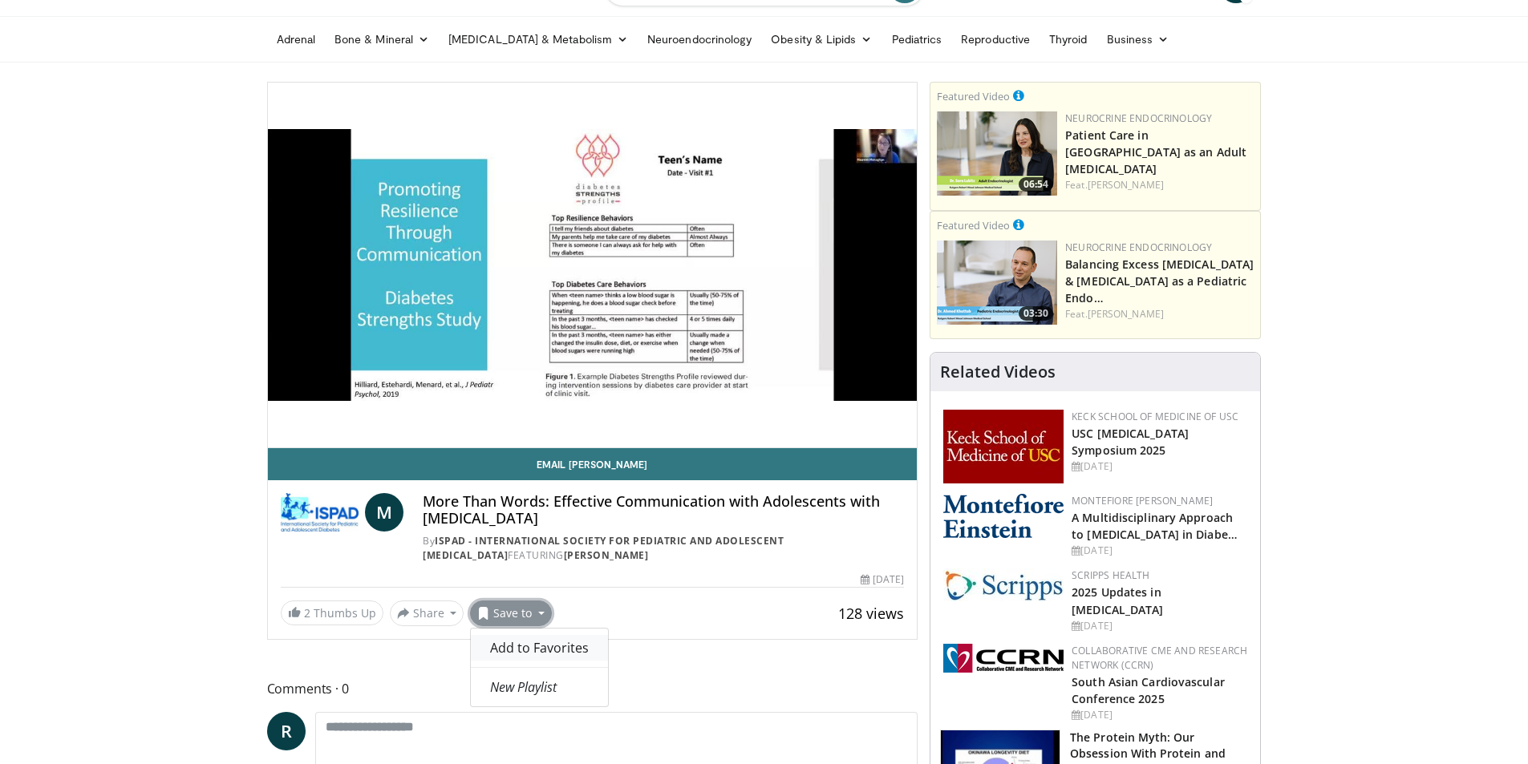
click at [539, 644] on span "Add to Favorites" at bounding box center [539, 648] width 99 height 18
